Goal: Transaction & Acquisition: Purchase product/service

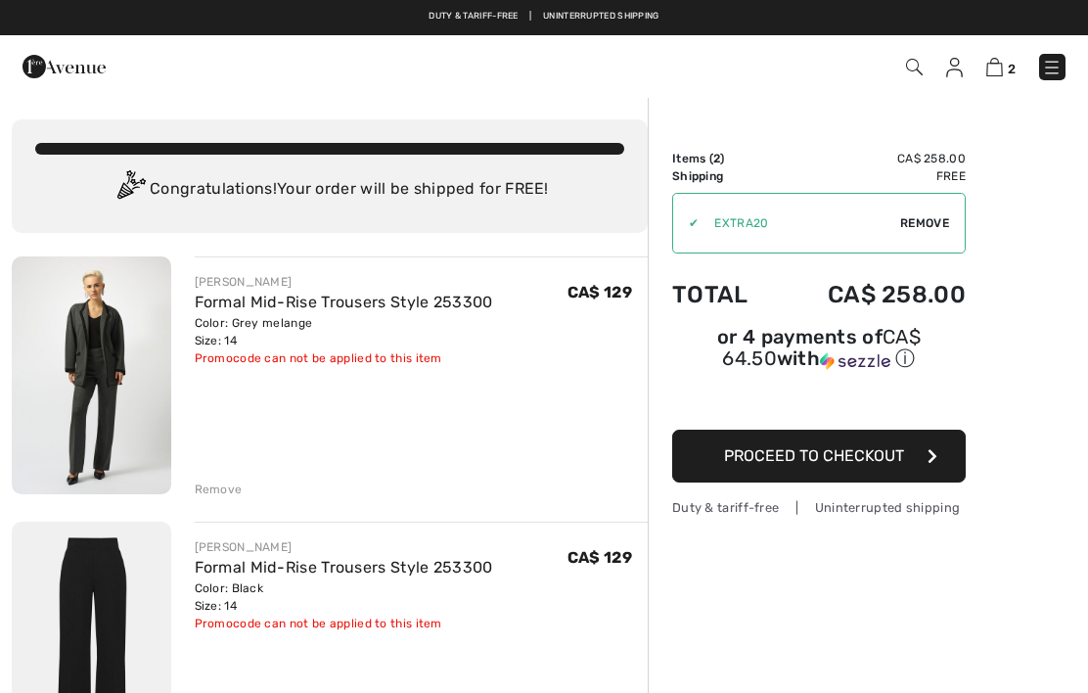
click at [229, 496] on div "Remove" at bounding box center [219, 490] width 48 height 18
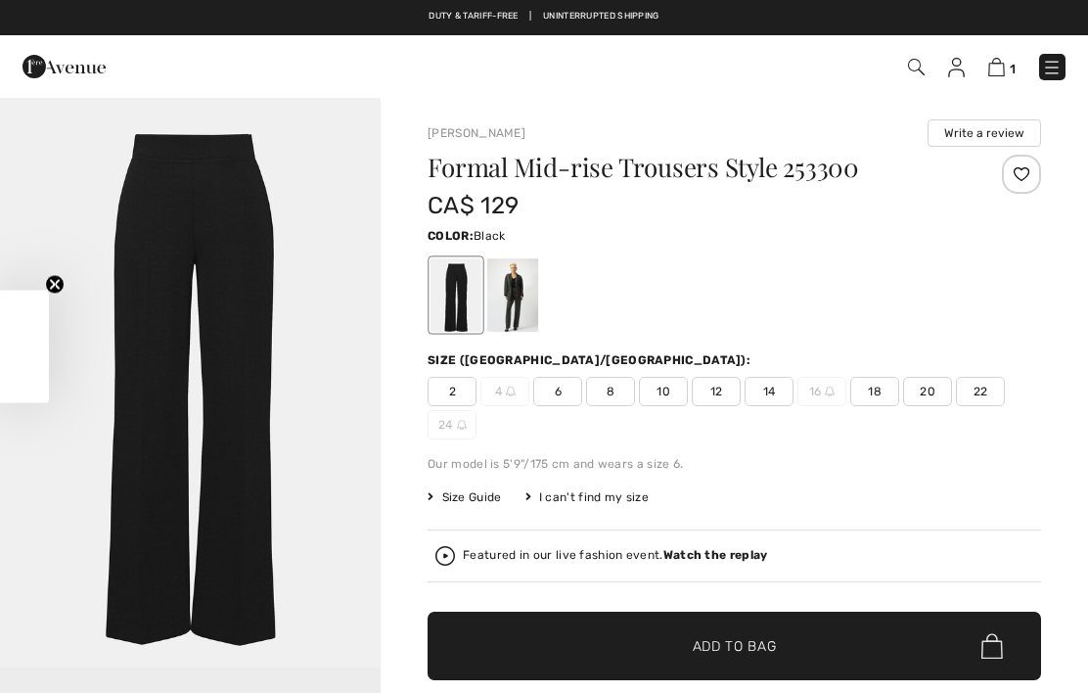
checkbox input "true"
click at [1017, 189] on div at bounding box center [1021, 174] width 39 height 39
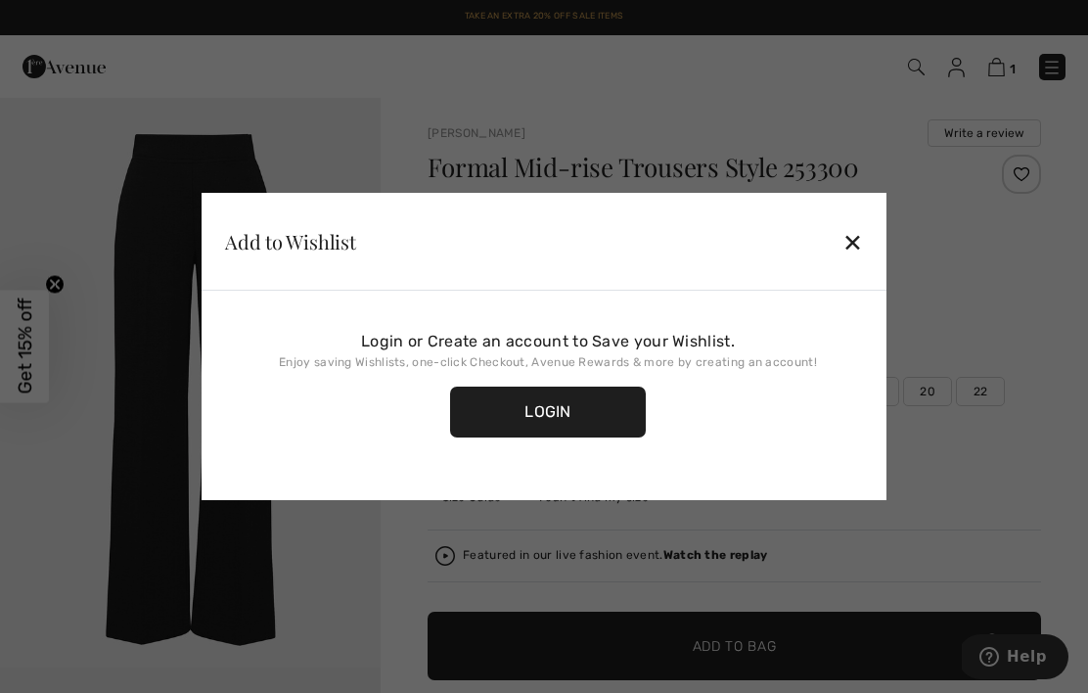
click at [1031, 178] on div at bounding box center [544, 346] width 1088 height 693
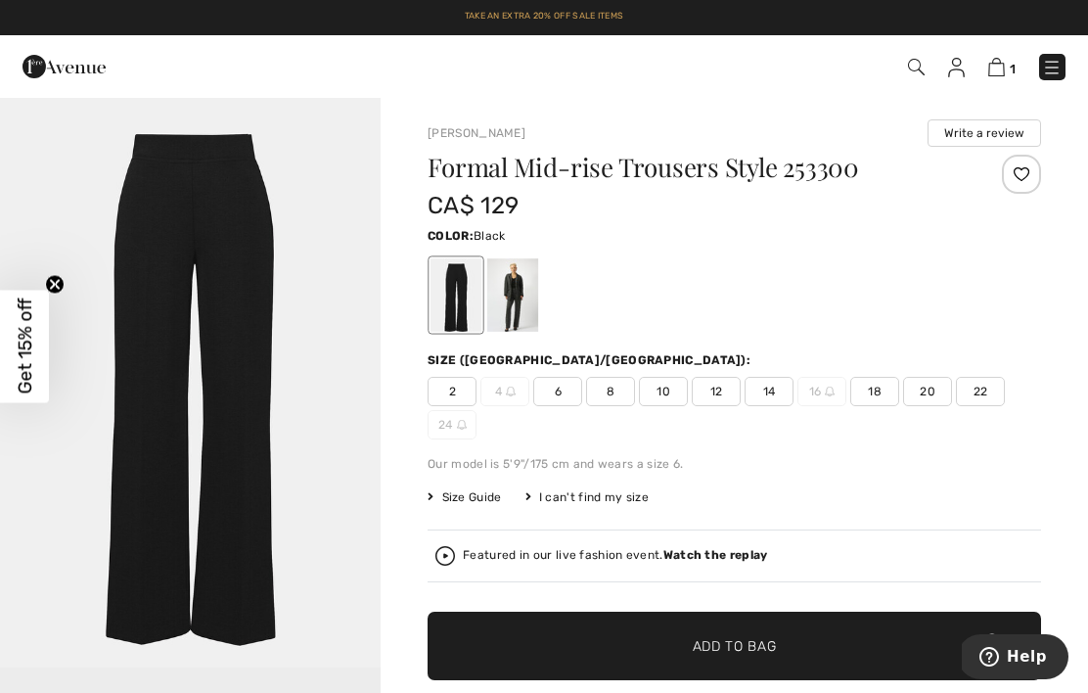
click at [1039, 181] on div at bounding box center [1021, 174] width 39 height 39
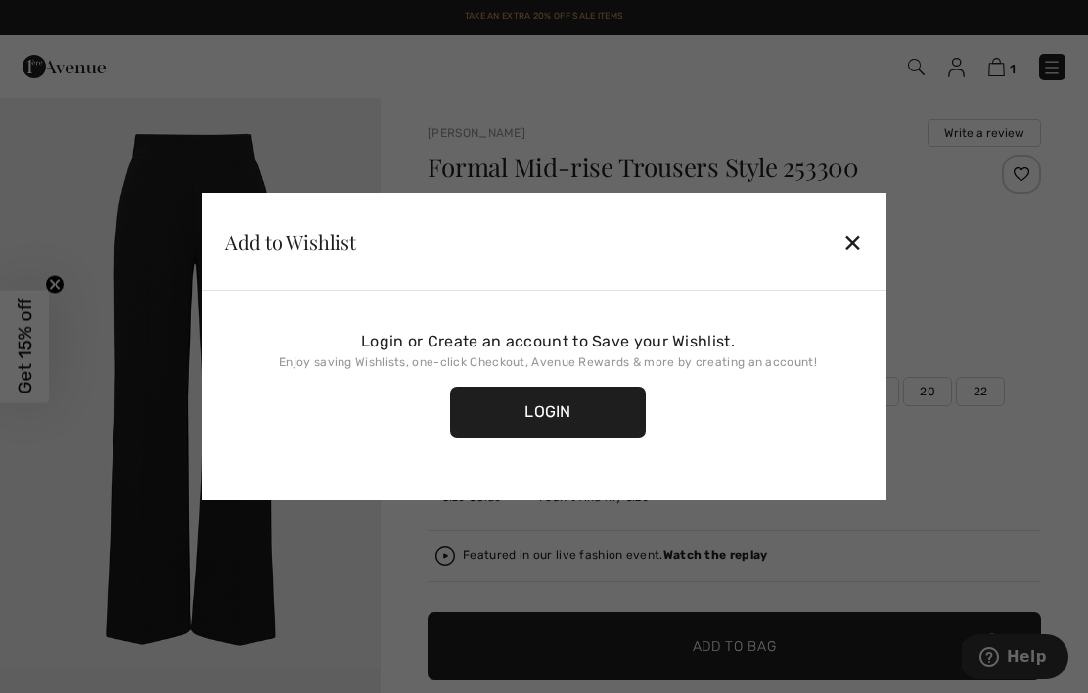
click at [600, 423] on div "Login" at bounding box center [548, 412] width 196 height 51
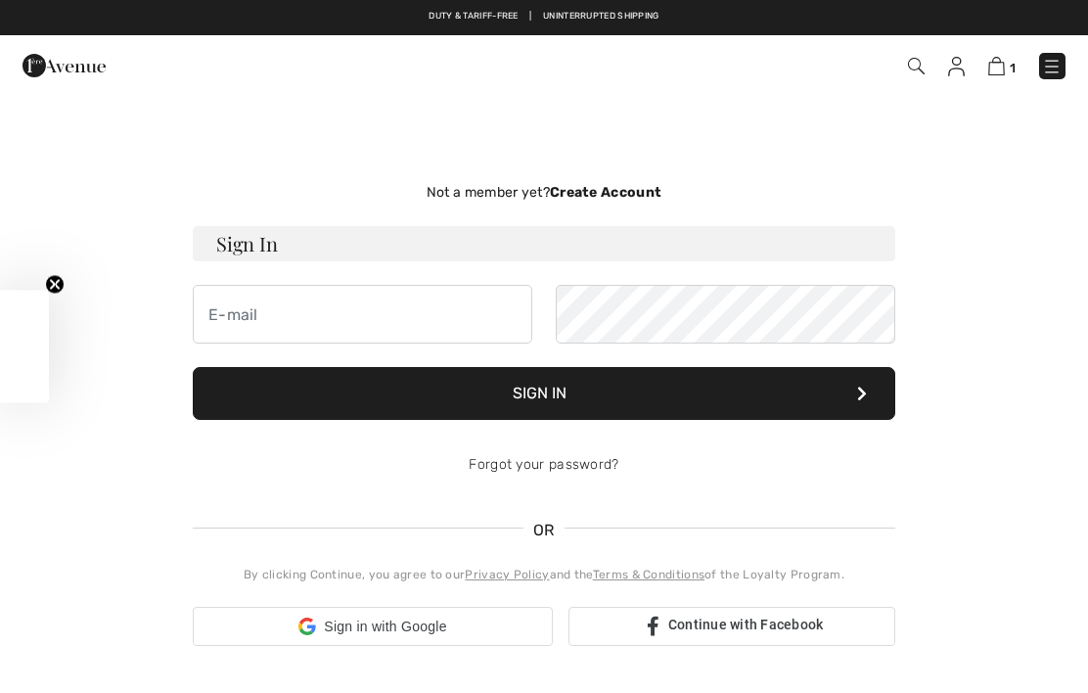
checkbox input "true"
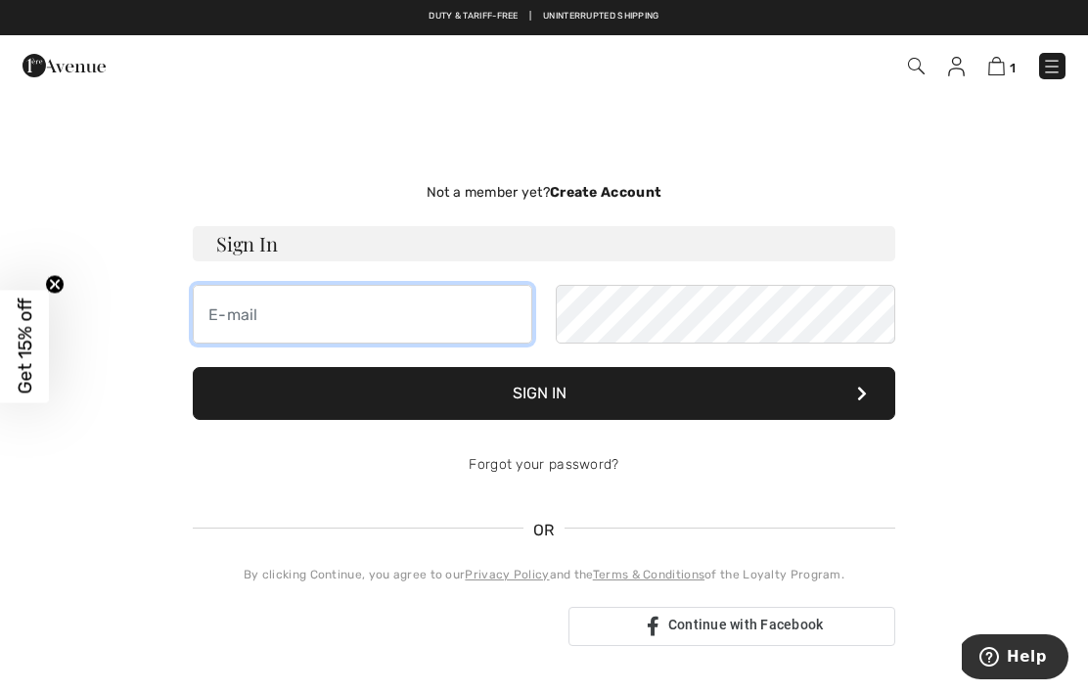
type input "hello.shepkiel@gmail.com"
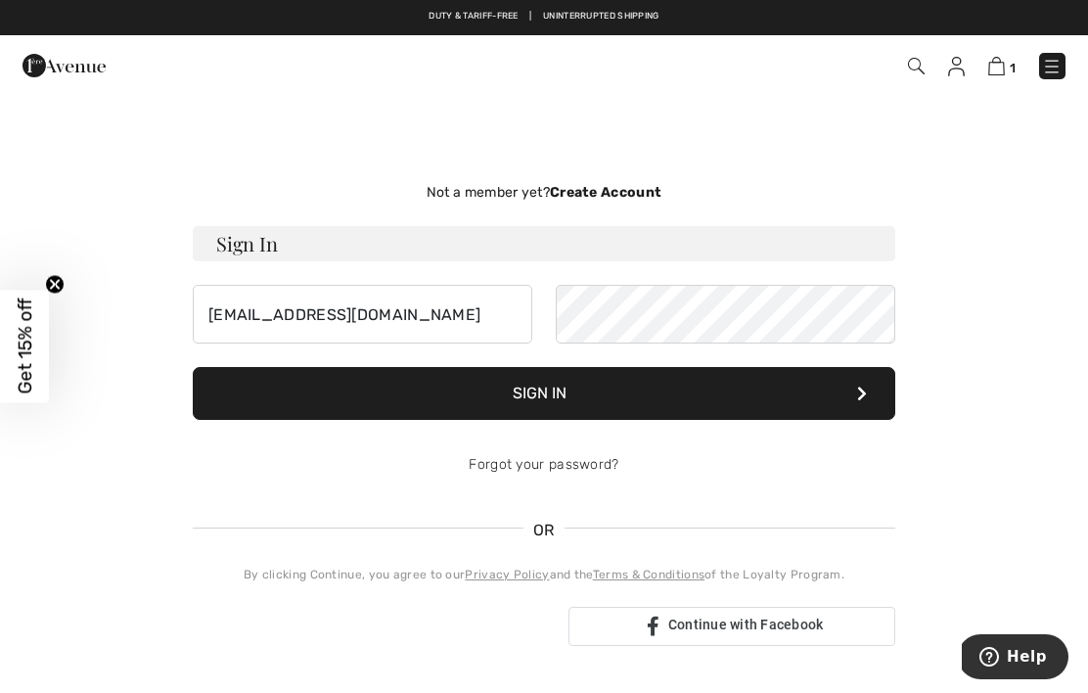
click at [544, 393] on button "Sign In" at bounding box center [544, 393] width 703 height 53
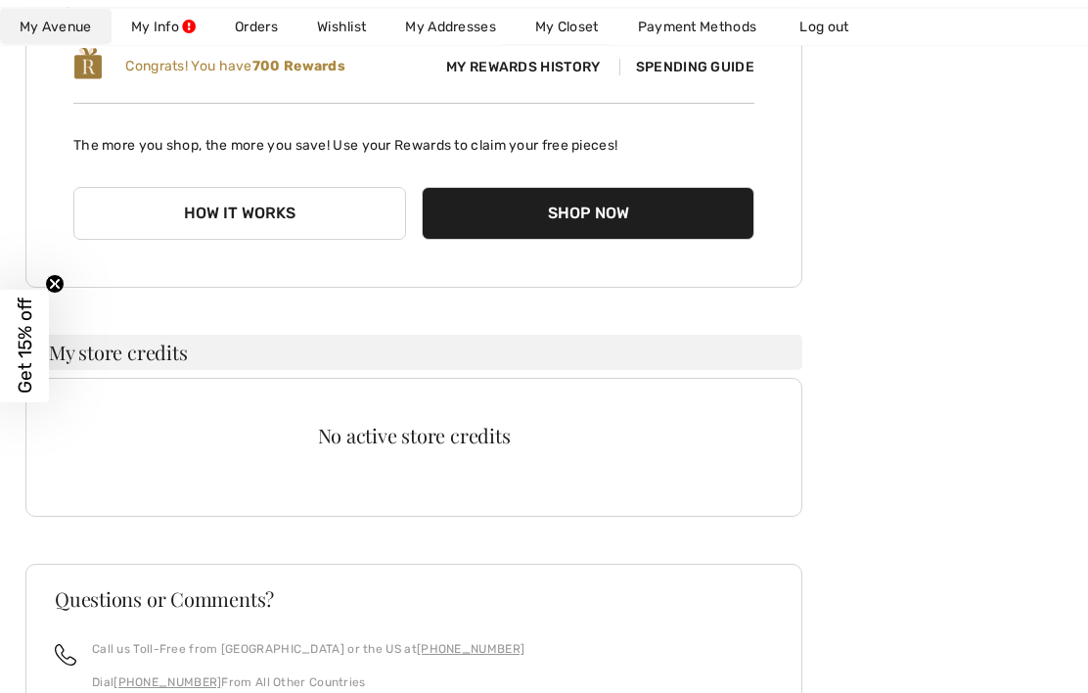
scroll to position [309, 0]
click at [149, 229] on button "How it works" at bounding box center [239, 213] width 333 height 53
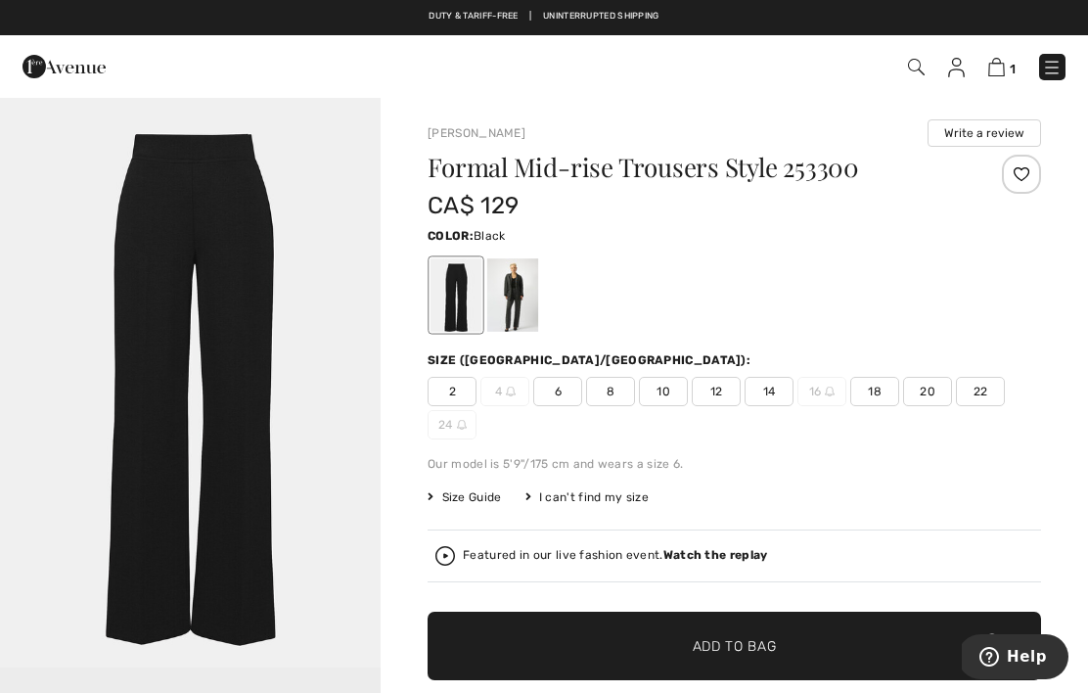
click at [1020, 178] on div at bounding box center [1021, 174] width 39 height 39
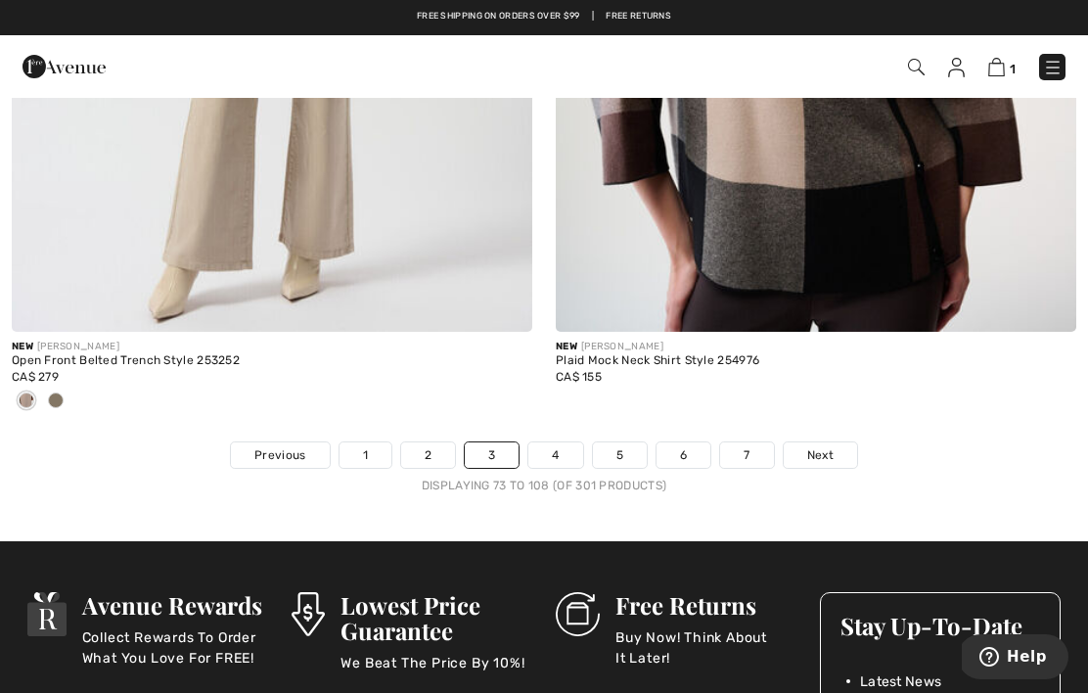
scroll to position [16107, 0]
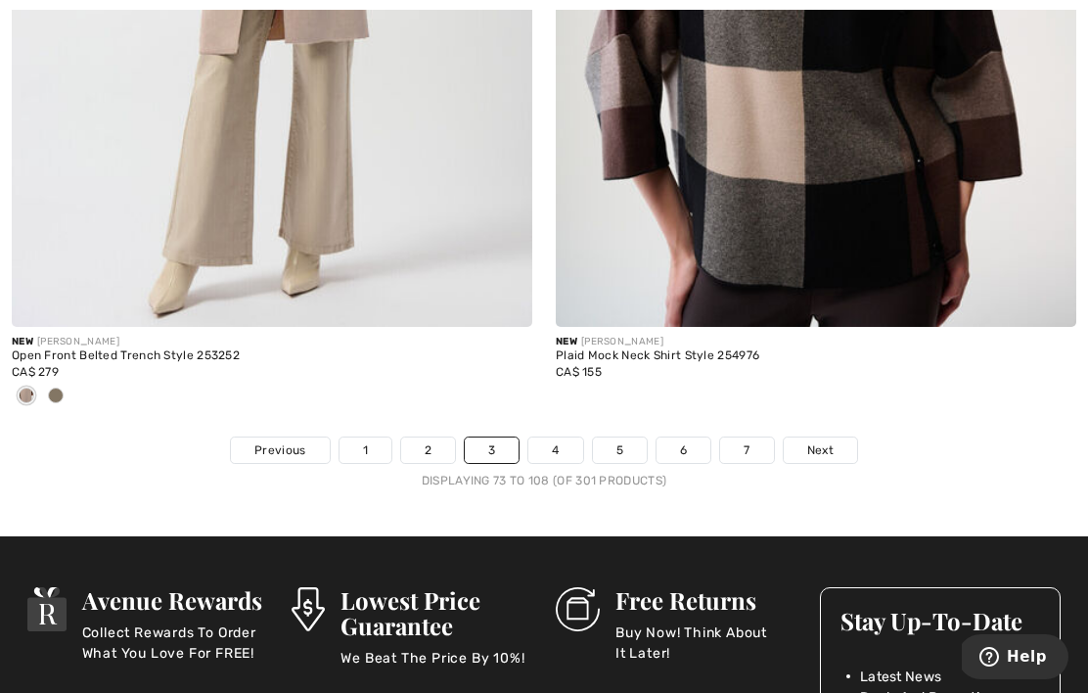
click at [821, 446] on link "Next" at bounding box center [820, 450] width 73 height 25
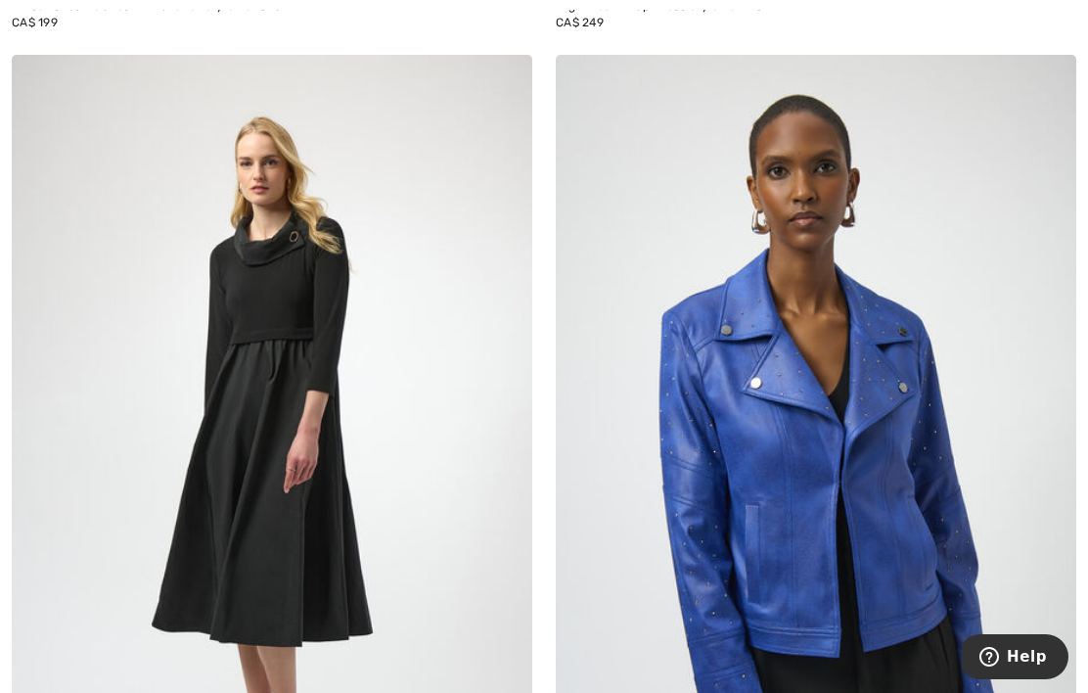
scroll to position [12345, 0]
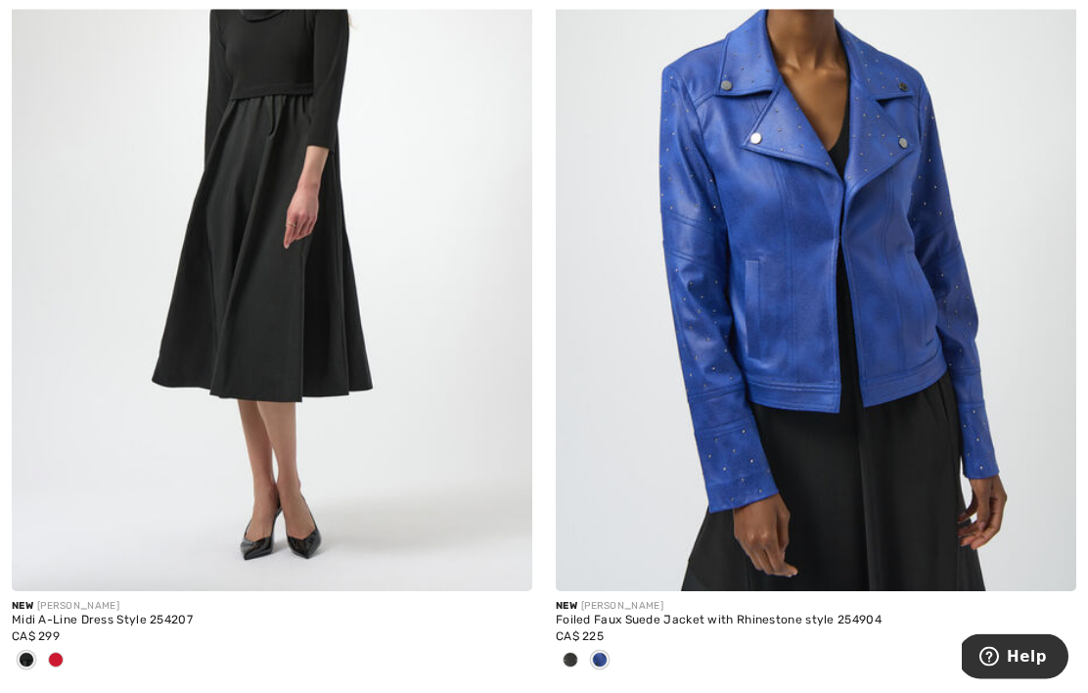
click at [897, 329] on img at bounding box center [816, 201] width 521 height 781
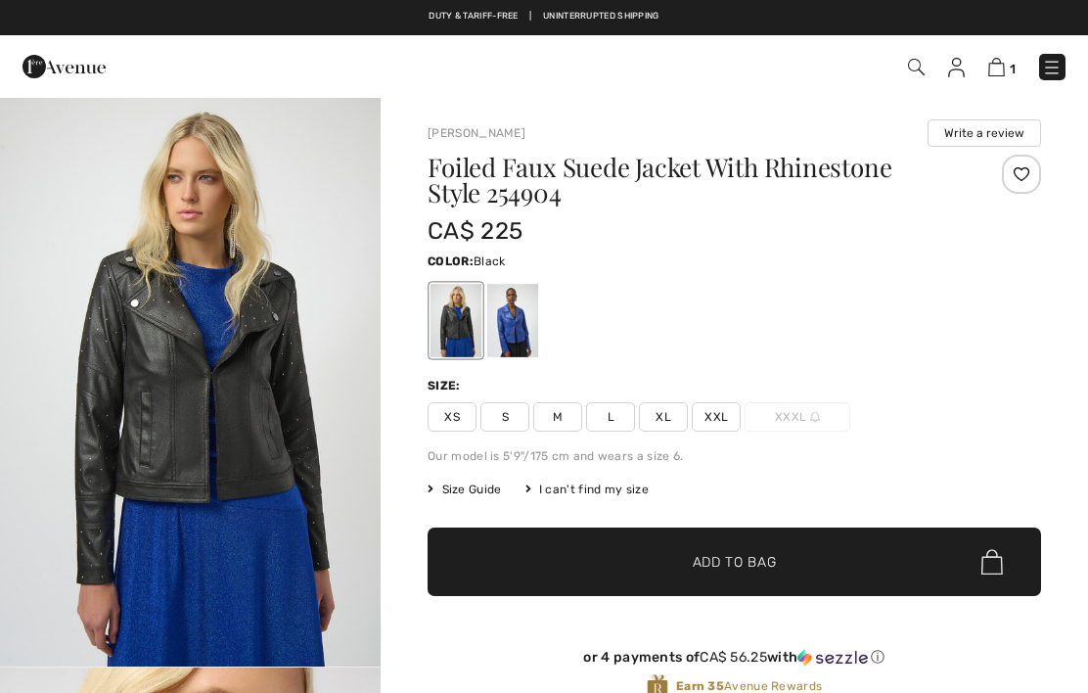
checkbox input "true"
click at [530, 337] on div at bounding box center [512, 320] width 51 height 73
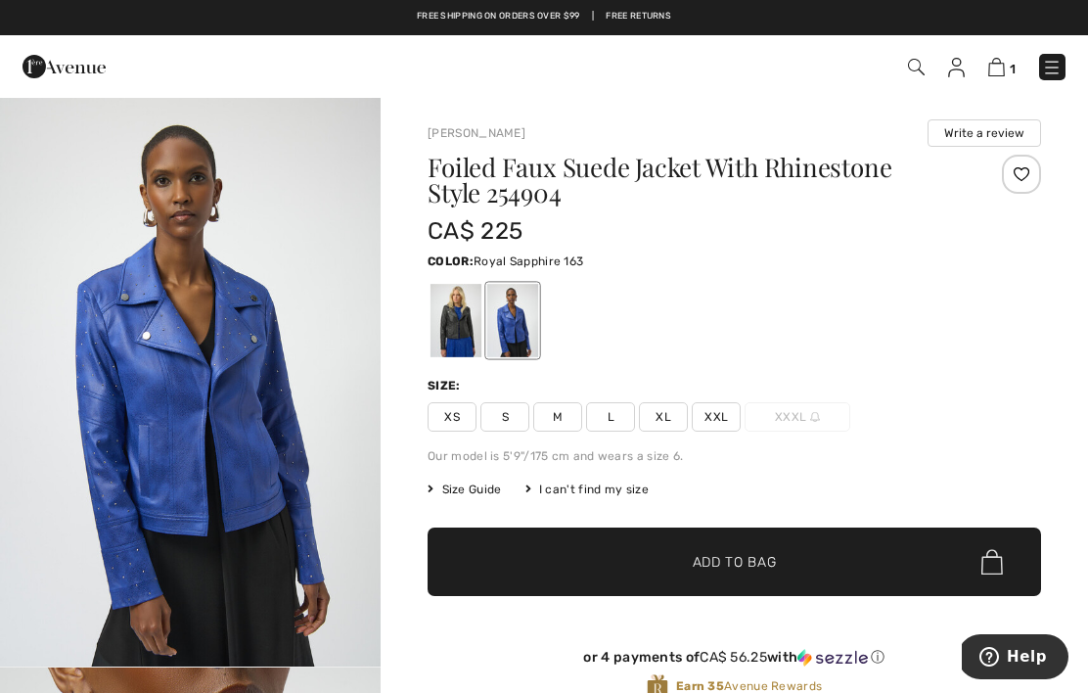
click at [290, 459] on img "1 / 5" at bounding box center [190, 381] width 381 height 571
click at [673, 421] on span "XL" at bounding box center [663, 416] width 49 height 29
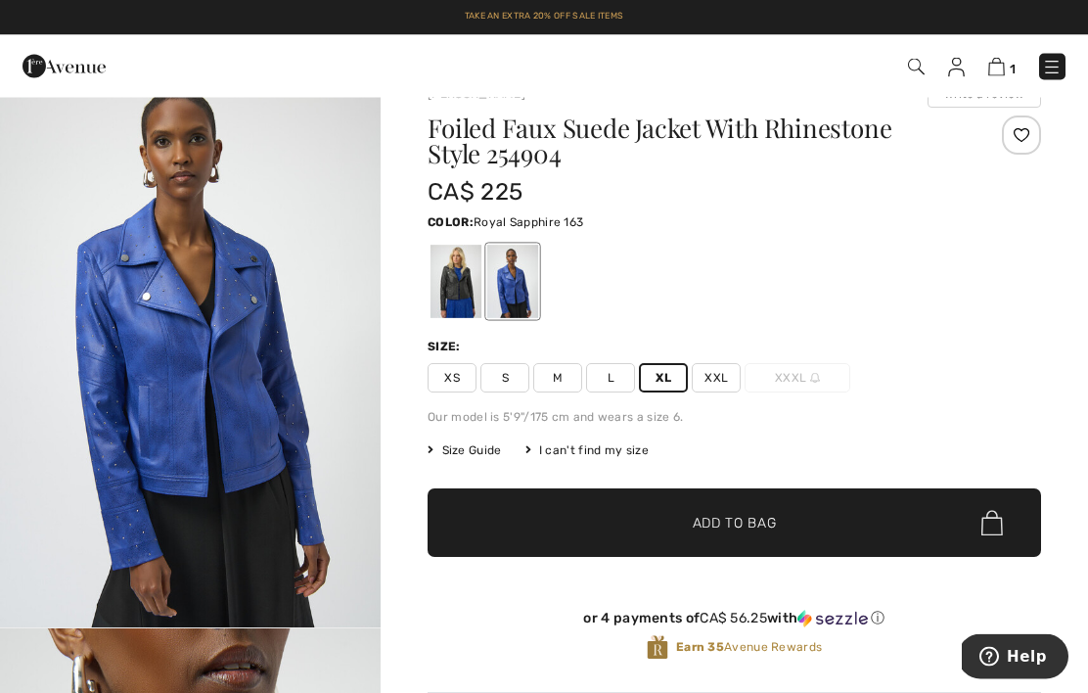
click at [854, 531] on span "✔ Added to Bag Add to Bag" at bounding box center [735, 523] width 614 height 69
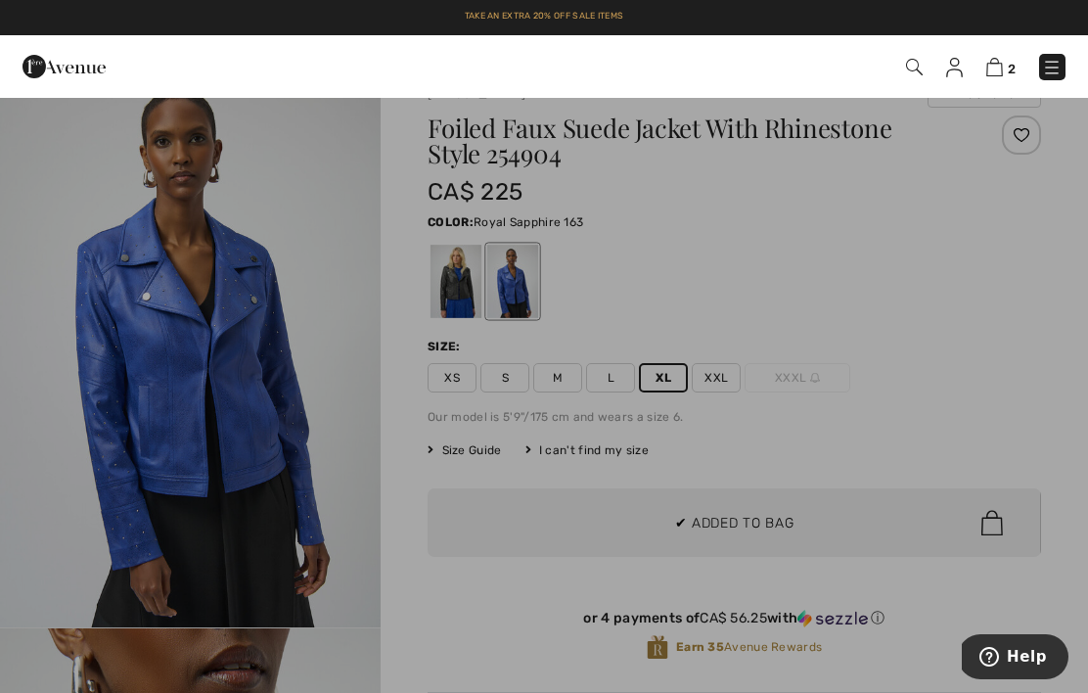
click at [480, 445] on div at bounding box center [544, 346] width 1088 height 693
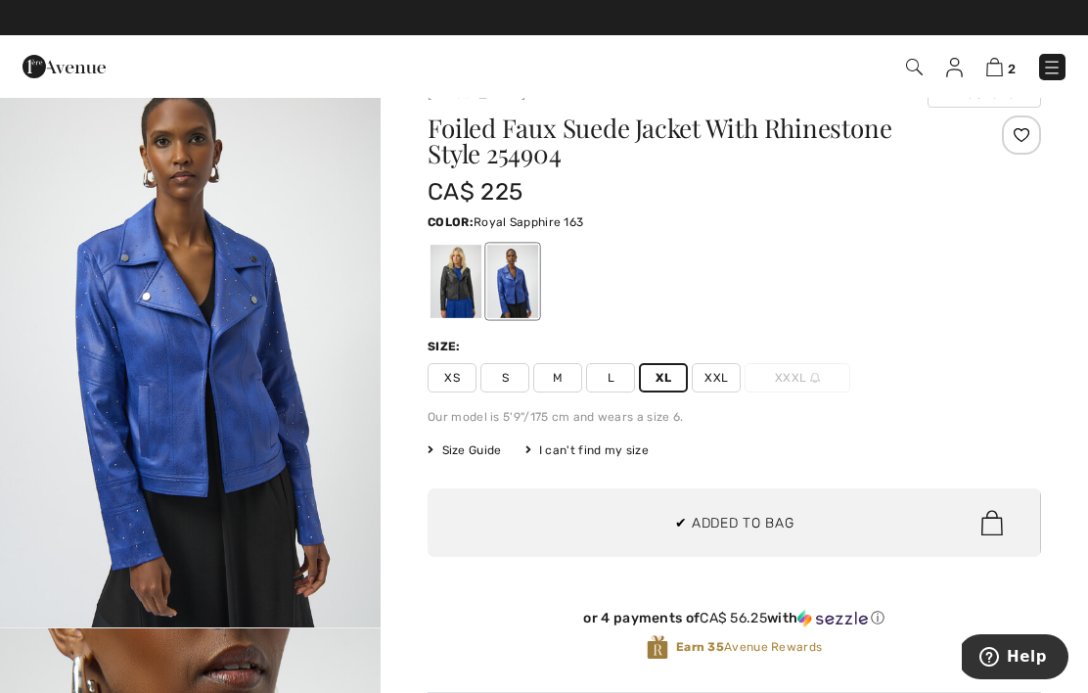
click at [487, 452] on span "Size Guide" at bounding box center [464, 450] width 73 height 18
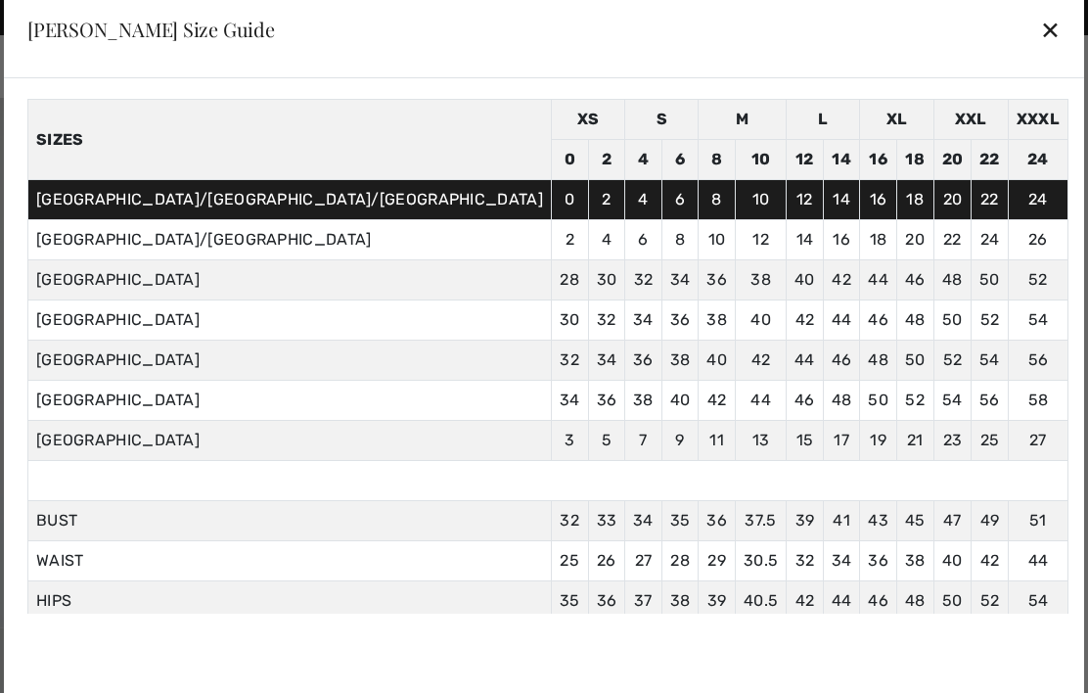
scroll to position [65, 0]
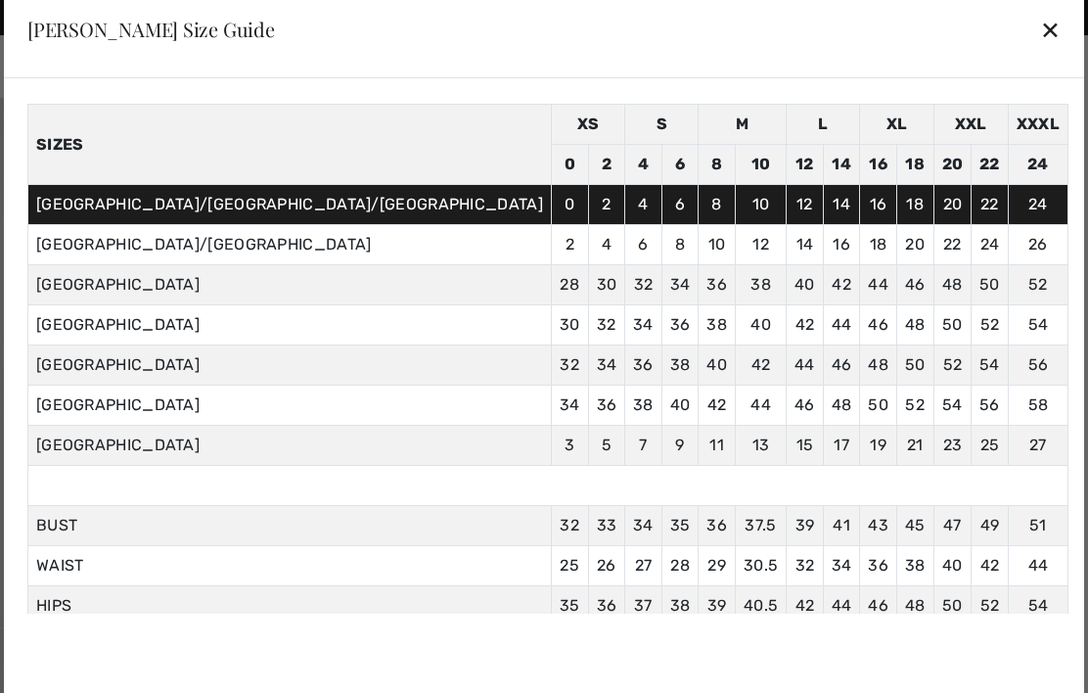
click at [1040, 50] on div "✕" at bounding box center [1050, 29] width 21 height 41
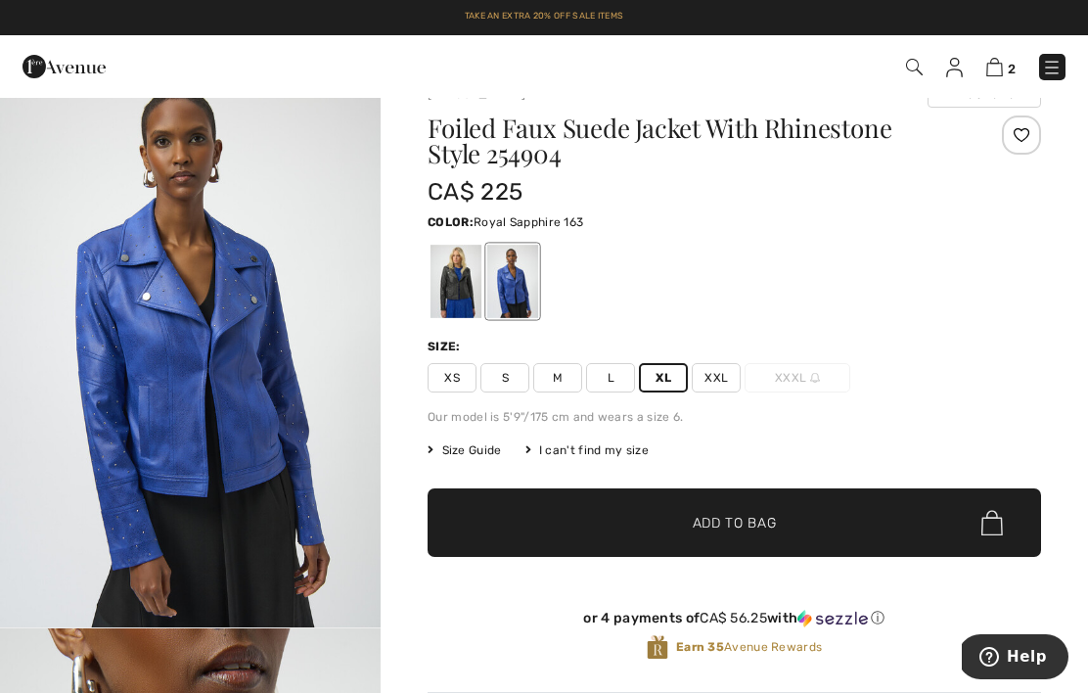
click at [1005, 58] on link "2" at bounding box center [1001, 66] width 29 height 23
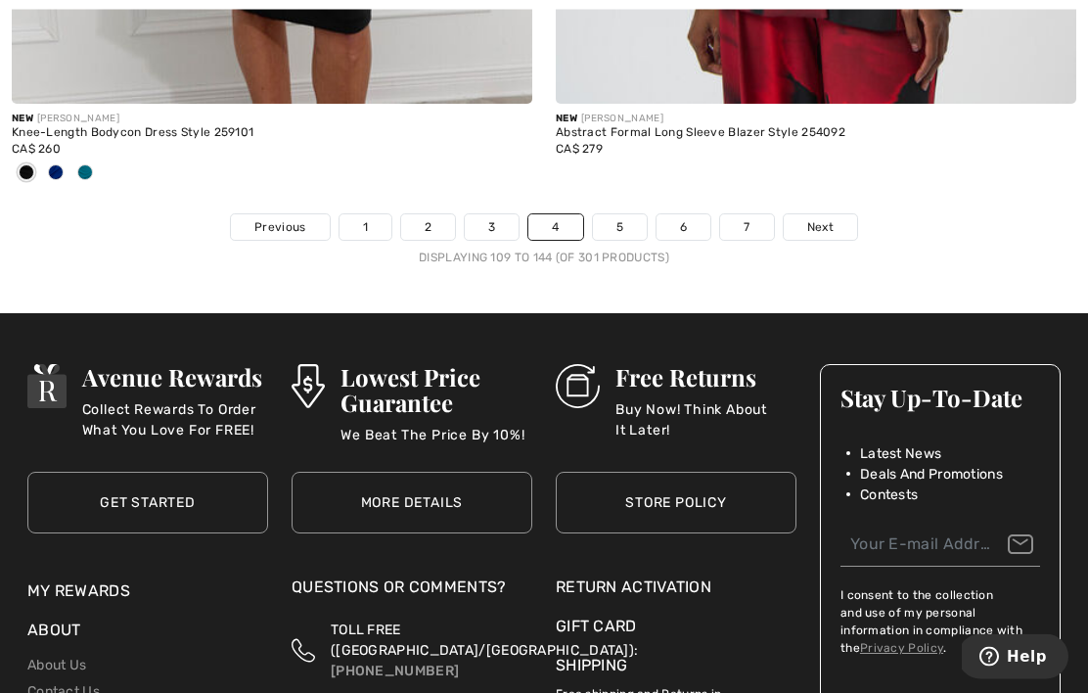
scroll to position [16363, 0]
click at [834, 214] on link "Next" at bounding box center [820, 226] width 73 height 25
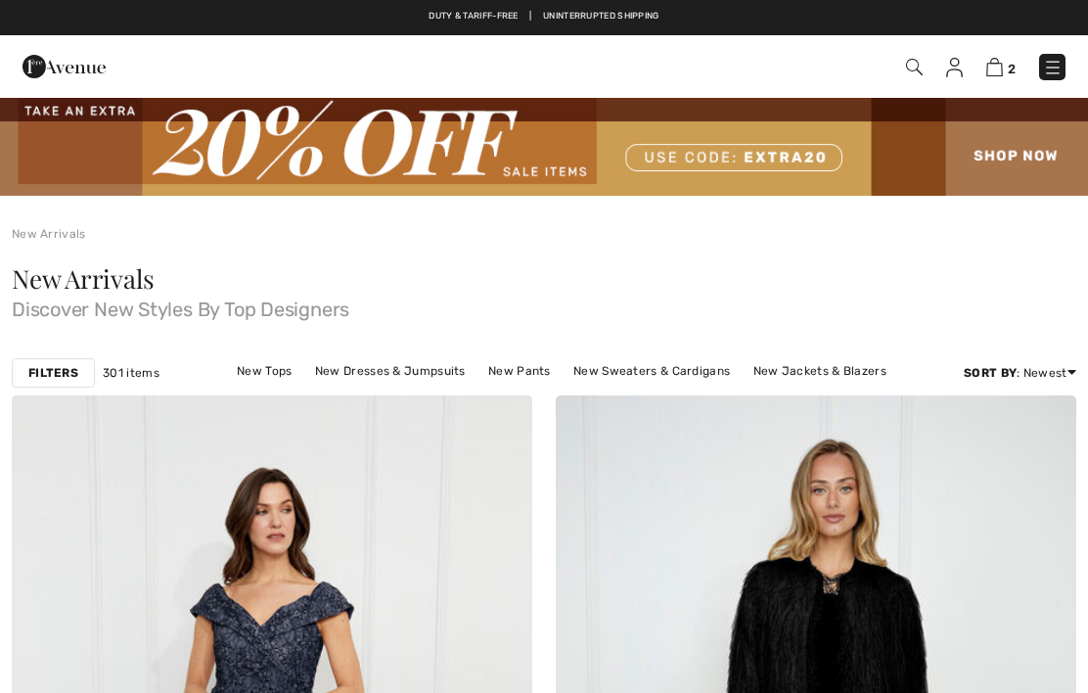
checkbox input "true"
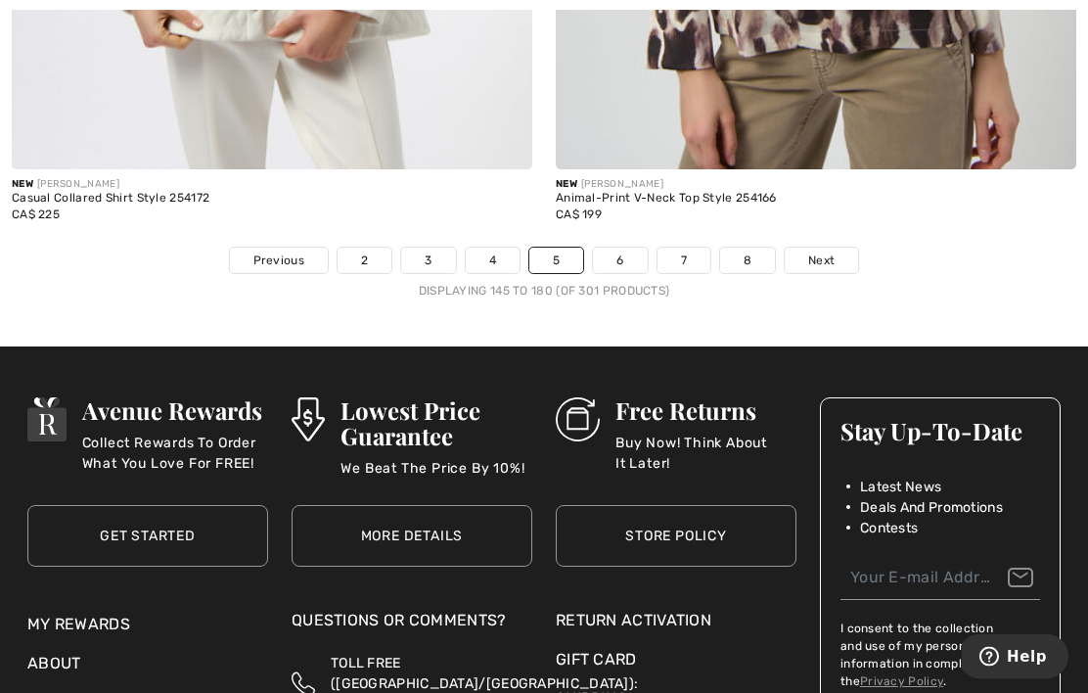
scroll to position [16168, 0]
click at [837, 248] on link "Next" at bounding box center [821, 260] width 73 height 25
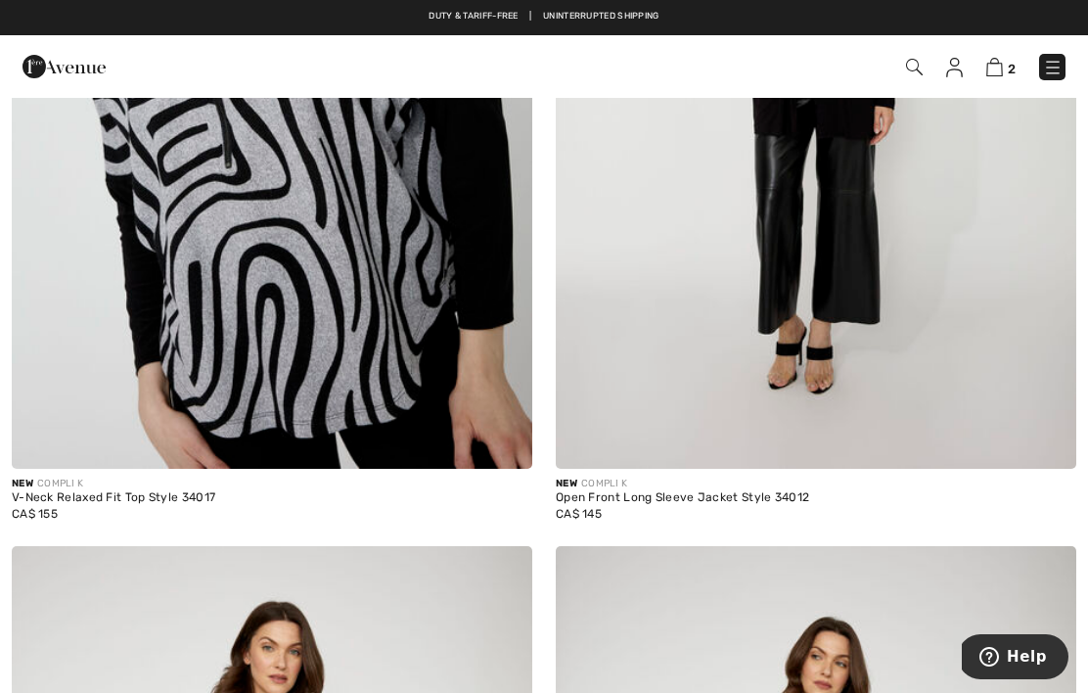
scroll to position [12270, 0]
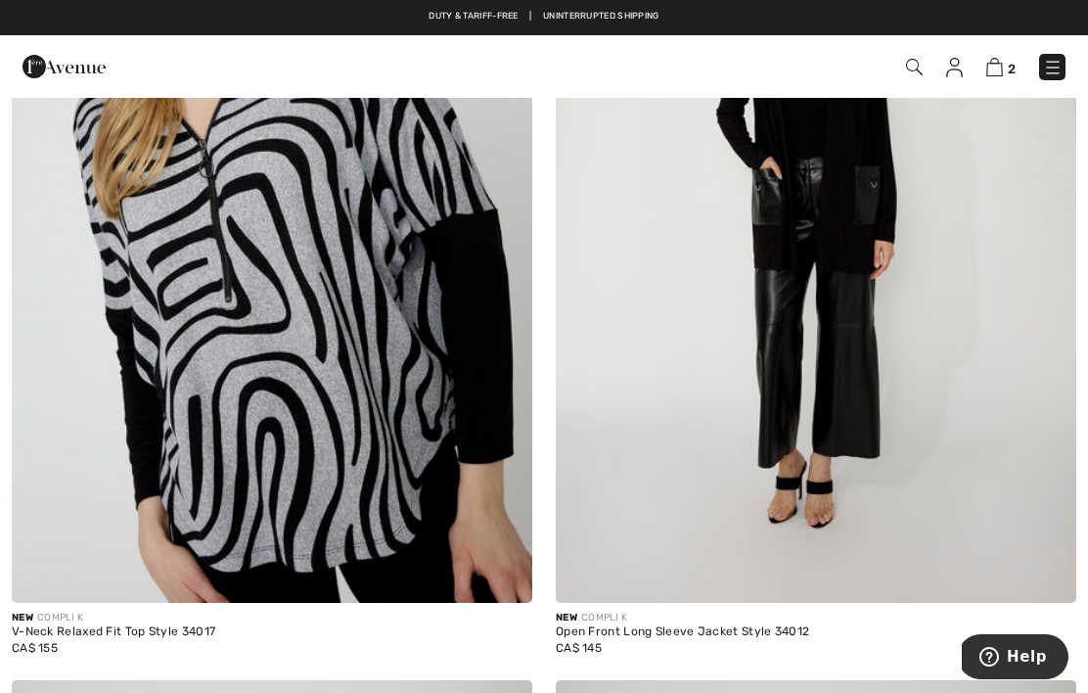
click at [1051, 61] on img at bounding box center [1053, 68] width 20 height 20
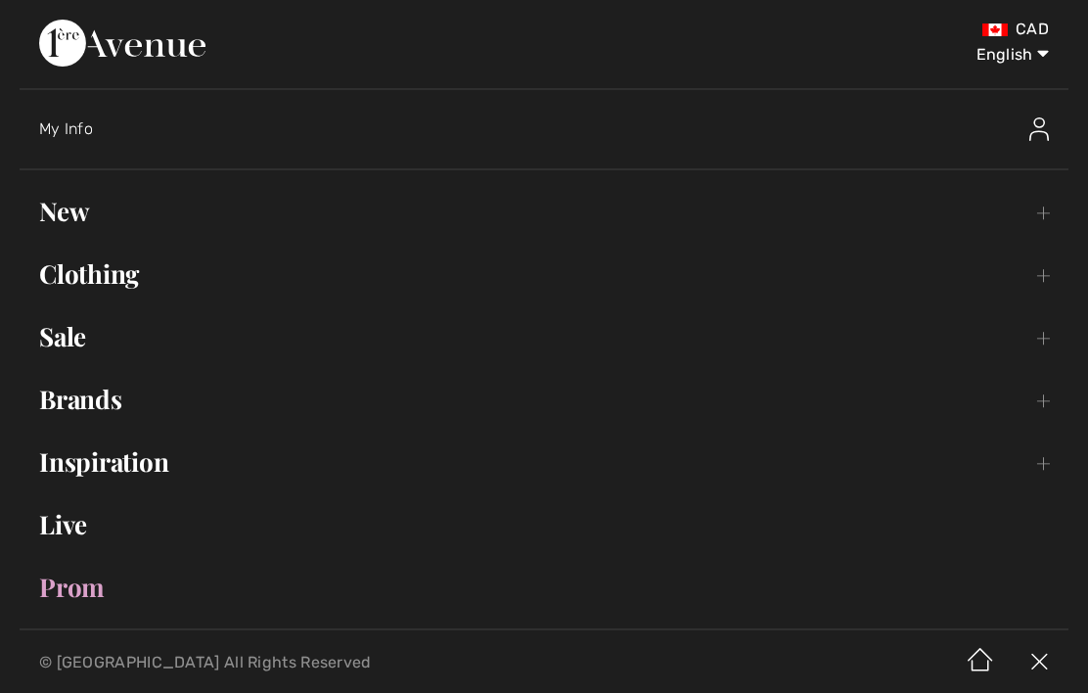
click at [119, 400] on link "Brands Open submenu" at bounding box center [544, 399] width 1049 height 43
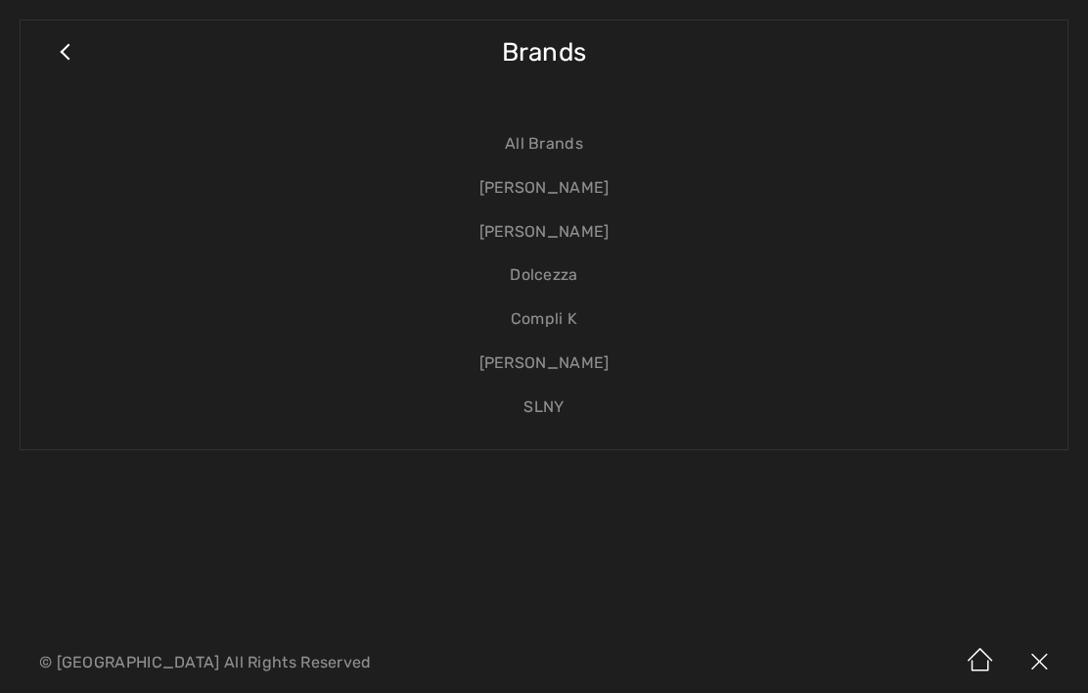
click at [571, 236] on link "[PERSON_NAME]" at bounding box center [544, 232] width 1008 height 44
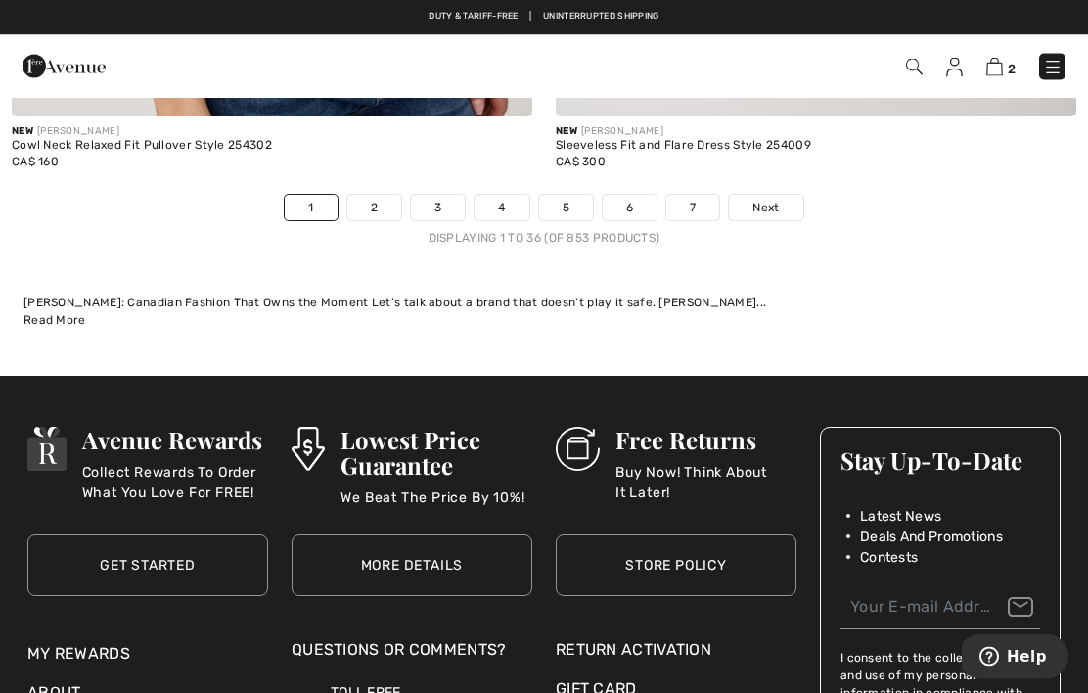
scroll to position [16554, 0]
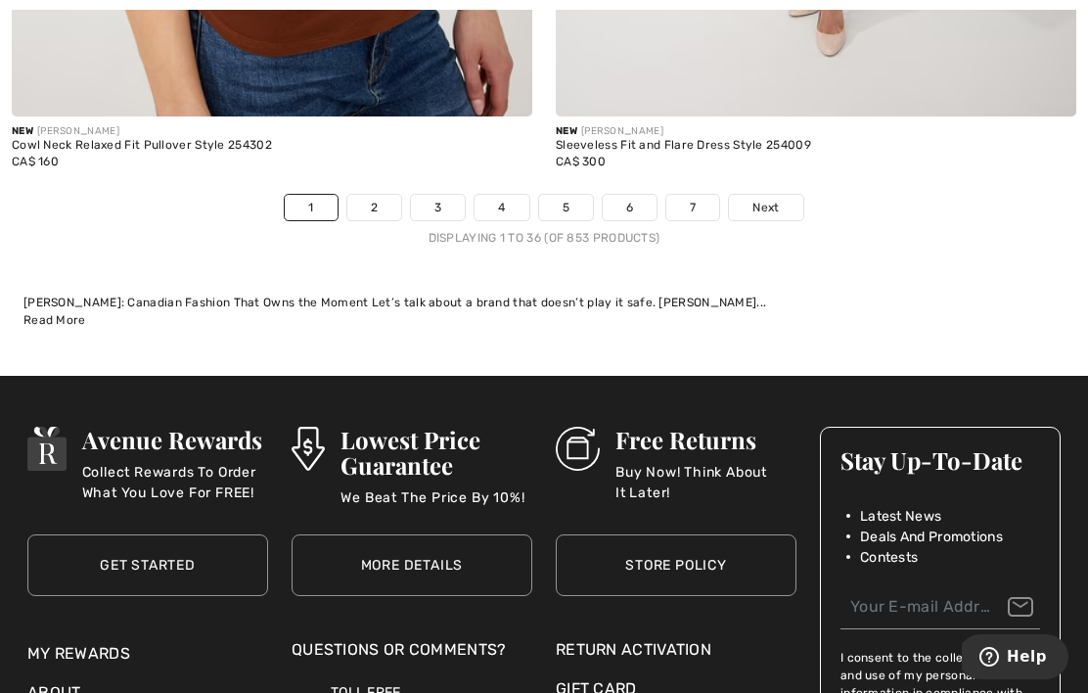
click at [767, 200] on span "Next" at bounding box center [766, 208] width 26 height 18
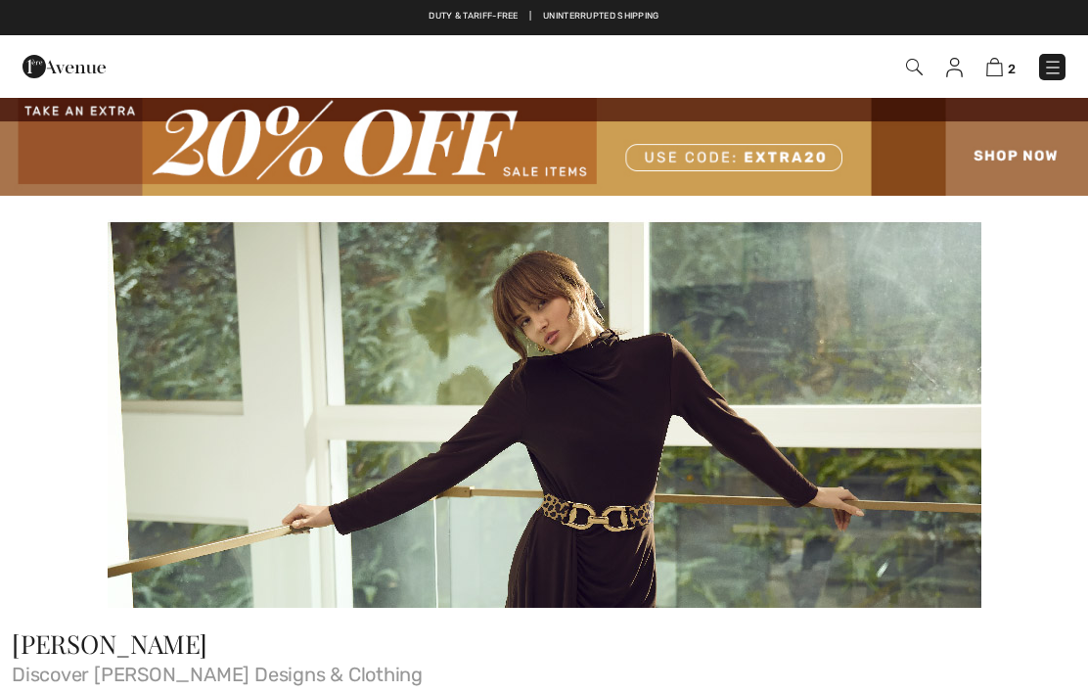
checkbox input "true"
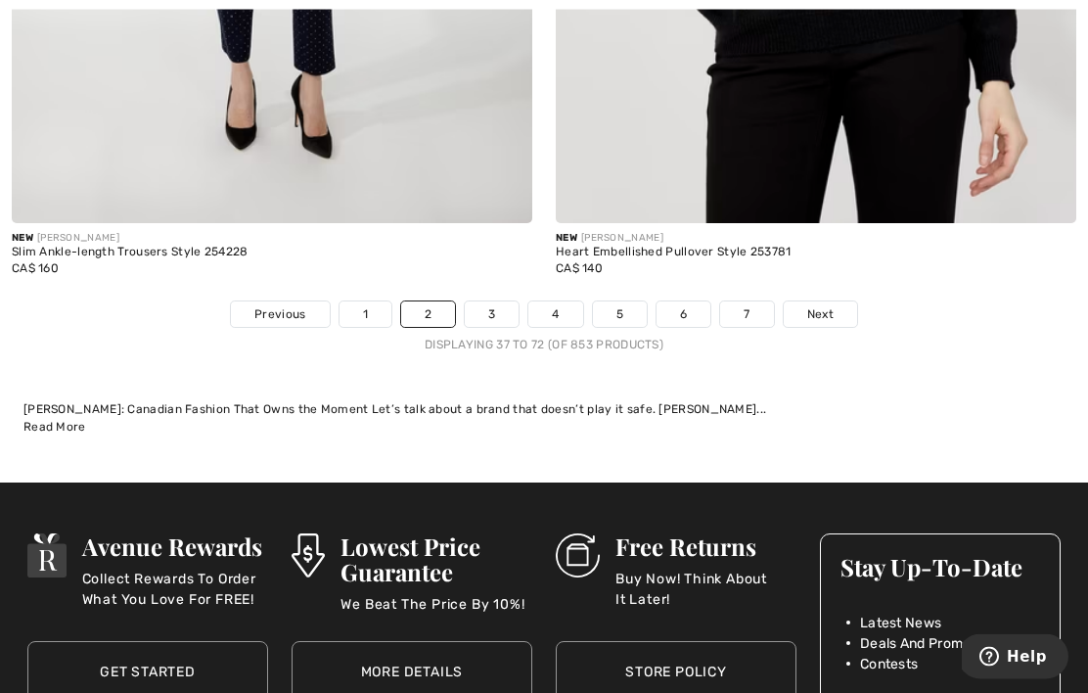
scroll to position [16415, 0]
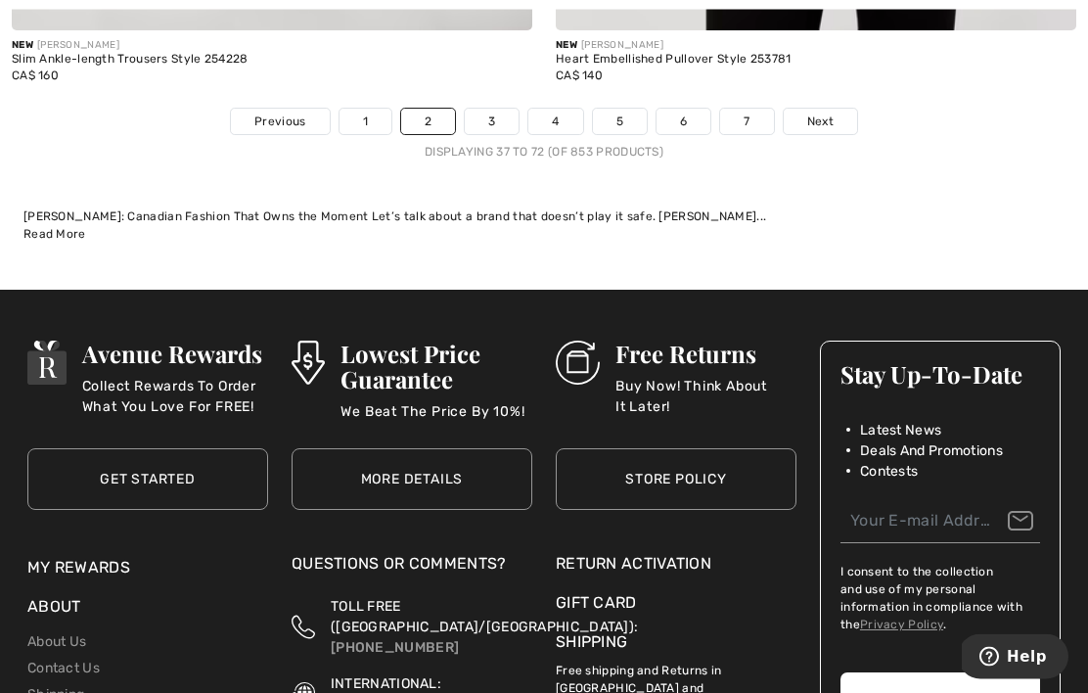
scroll to position [16616, 0]
